Goal: Navigation & Orientation: Find specific page/section

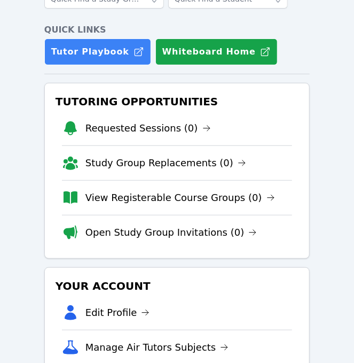
scroll to position [84, 0]
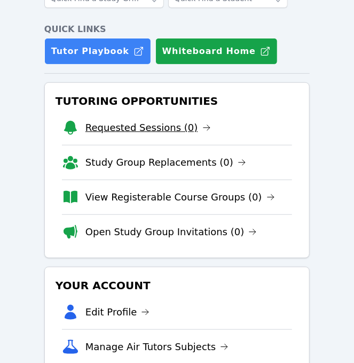
click at [161, 128] on link "Requested Sessions (0)" at bounding box center [149, 127] width 126 height 15
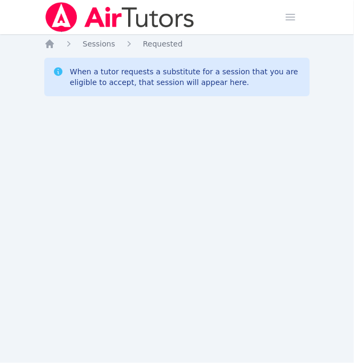
click at [239, 127] on div "Home Sessions Study Groups Students Messages Open user menu Josephine Le Pierro…" at bounding box center [177, 181] width 354 height 363
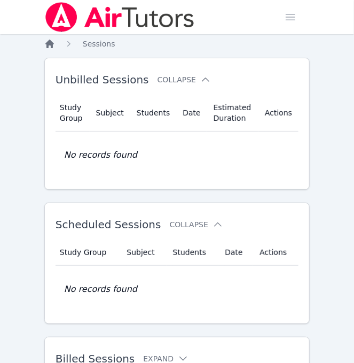
click at [50, 44] on icon "Breadcrumb" at bounding box center [49, 44] width 9 height 9
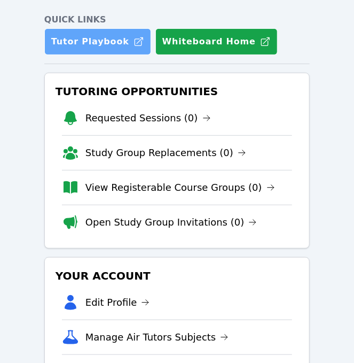
scroll to position [94, 0]
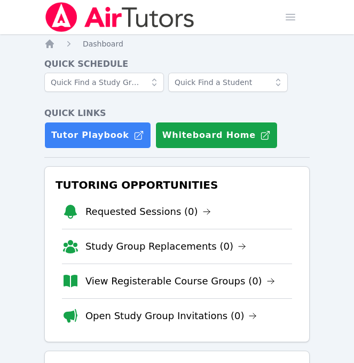
scroll to position [94, 0]
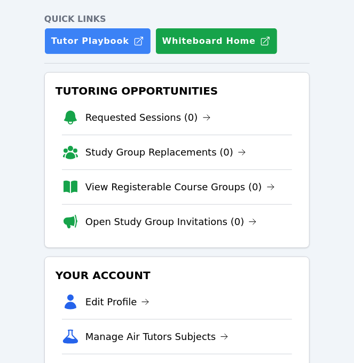
click at [338, 299] on div "Home Sessions Study Groups Students Messages Open user menu Josephine Le Pierro…" at bounding box center [177, 201] width 354 height 591
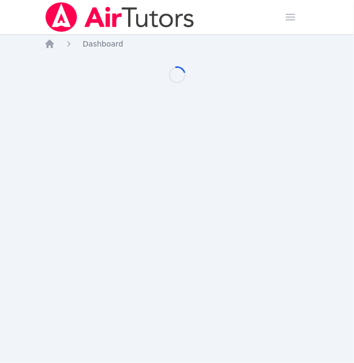
scroll to position [94, 0]
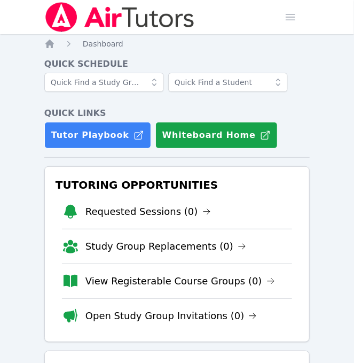
scroll to position [94, 0]
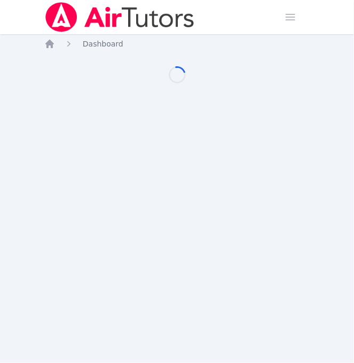
scroll to position [94, 0]
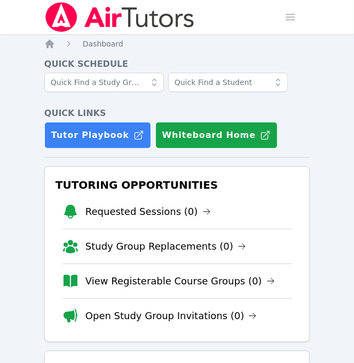
scroll to position [94, 0]
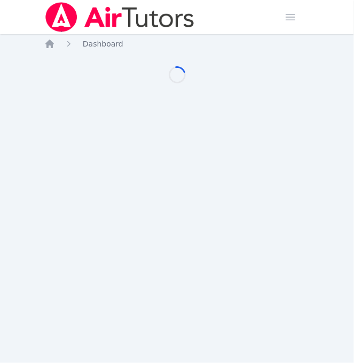
scroll to position [94, 0]
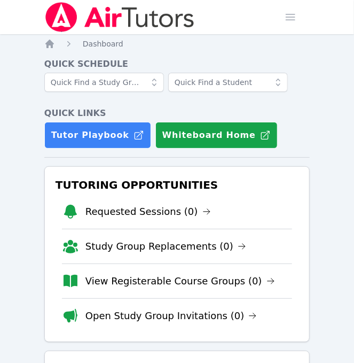
scroll to position [94, 0]
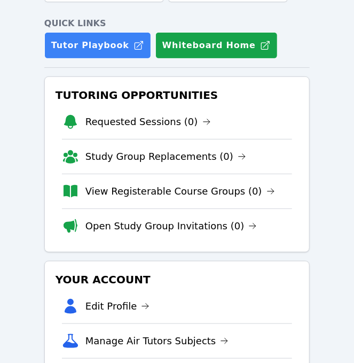
scroll to position [89, 0]
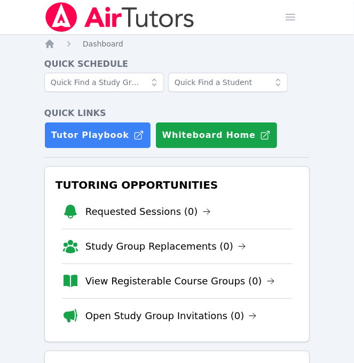
scroll to position [89, 0]
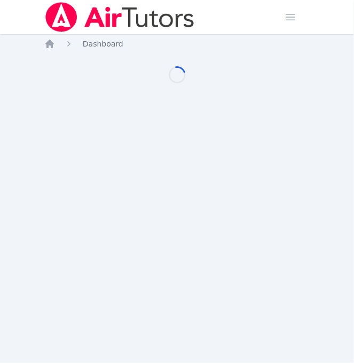
scroll to position [89, 0]
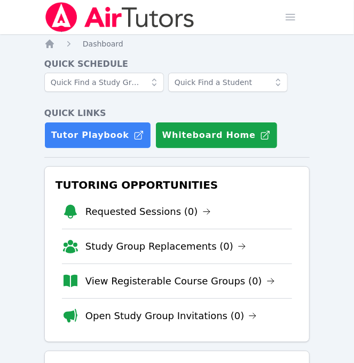
scroll to position [89, 0]
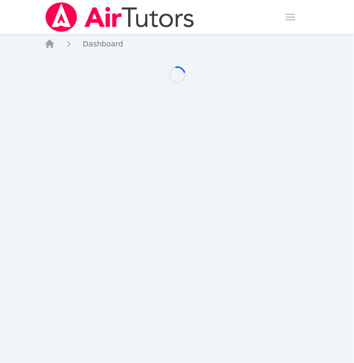
scroll to position [89, 0]
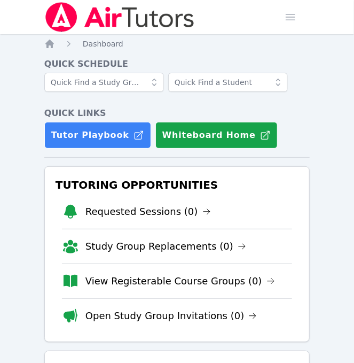
scroll to position [89, 0]
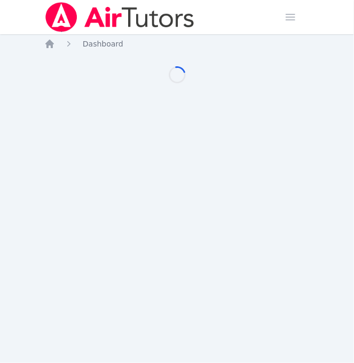
scroll to position [89, 0]
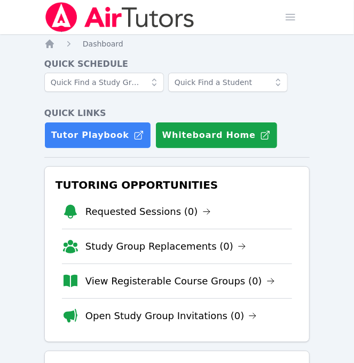
scroll to position [89, 0]
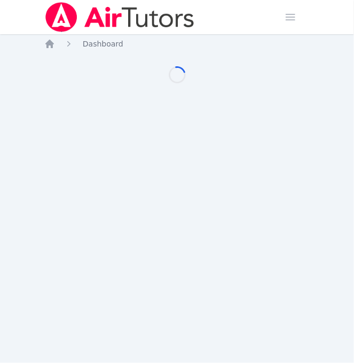
scroll to position [89, 0]
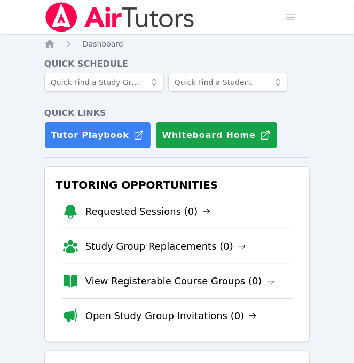
scroll to position [89, 0]
